Goal: Information Seeking & Learning: Learn about a topic

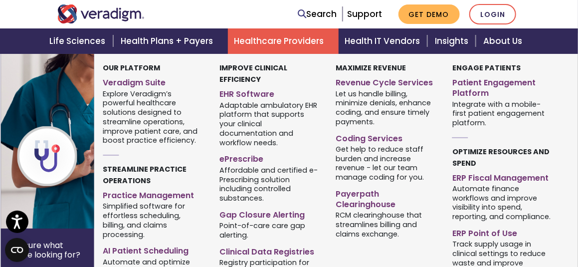
scroll to position [349, 0]
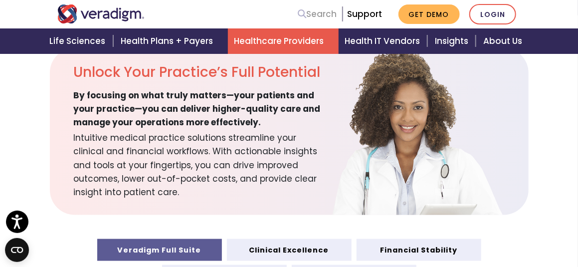
click at [327, 13] on link "Search" at bounding box center [317, 13] width 39 height 13
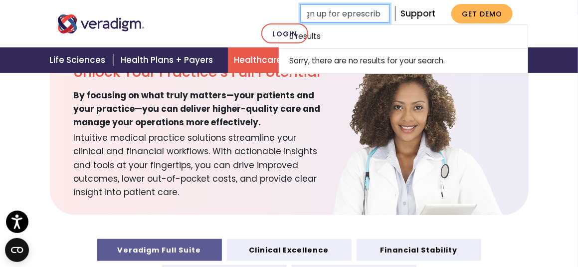
scroll to position [0, 12]
type input "sign up for eprescribe"
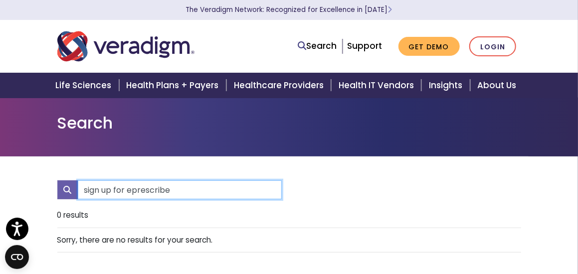
click at [133, 189] on input "sign up for eprescribe" at bounding box center [180, 190] width 204 height 19
type input "sign up for Eprescribe"
